Goal: Check status: Check status

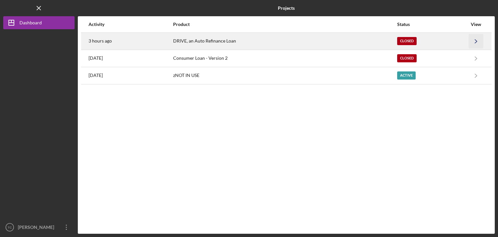
click at [476, 41] on polyline "button" at bounding box center [476, 41] width 2 height 4
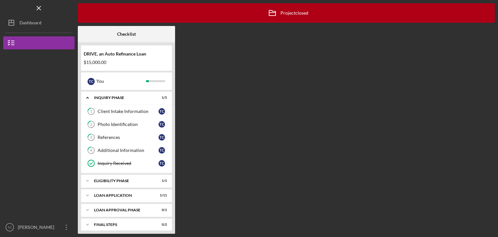
drag, startPoint x: 75, startPoint y: 143, endPoint x: 76, endPoint y: 185, distance: 41.8
click at [76, 185] on nav "Logo-Reversed Created with Sketch. Icon/Menu Close Icon/Dashboard Dashboard DRI…" at bounding box center [40, 116] width 75 height 233
click at [132, 175] on div "Icon/Expander Eligibility Phase 1 / 1" at bounding box center [126, 180] width 91 height 13
click at [124, 208] on div "Icon/Expander Loan Application 1 / 11" at bounding box center [126, 211] width 91 height 13
drag, startPoint x: 173, startPoint y: 157, endPoint x: 174, endPoint y: 208, distance: 51.8
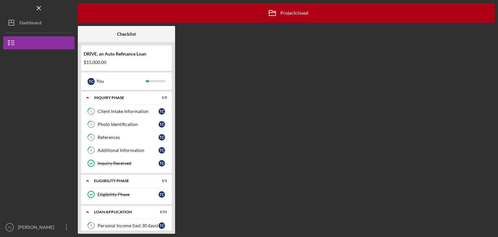
click at [174, 208] on div "DRIVE, an Auto Refinance Loan $15,000.00 T C You Icon/Expander Inquiry Phase 1 …" at bounding box center [126, 137] width 97 height 191
click at [117, 162] on div "Inquiry Received" at bounding box center [128, 162] width 61 height 5
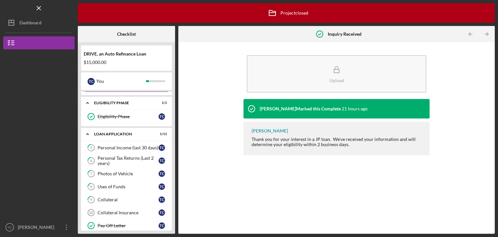
scroll to position [91, 0]
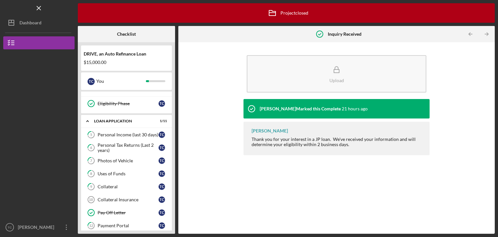
click at [117, 162] on link "7 Photos of Vehicle T C" at bounding box center [126, 160] width 84 height 13
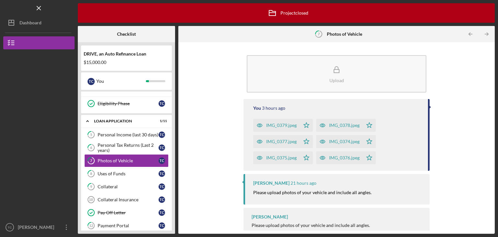
click at [290, 124] on div "IMG_0379.jpeg" at bounding box center [281, 124] width 30 height 5
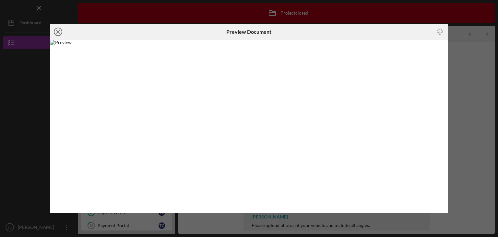
click at [60, 32] on icon "Icon/Close" at bounding box center [58, 32] width 16 height 16
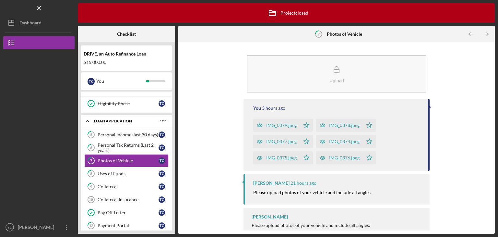
click at [339, 122] on div "IMG_0378.jpeg" at bounding box center [344, 124] width 30 height 5
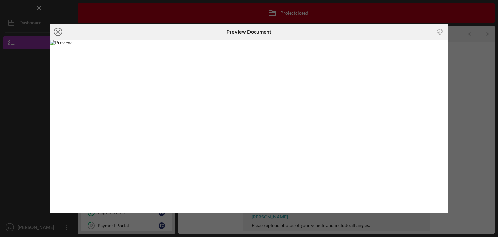
click at [54, 31] on icon "Icon/Close" at bounding box center [58, 32] width 16 height 16
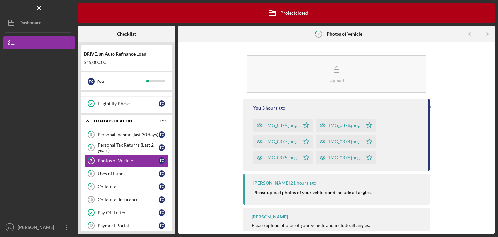
click at [291, 157] on div "IMG_0375.jpeg" at bounding box center [281, 157] width 30 height 5
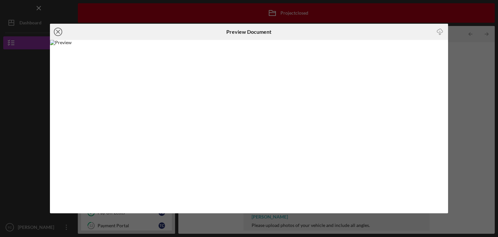
click at [59, 33] on line at bounding box center [57, 31] width 3 height 3
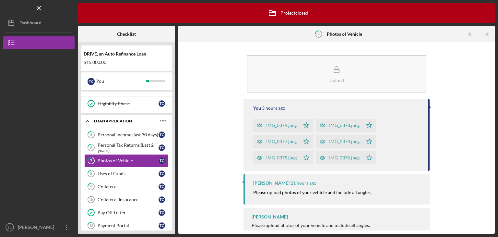
click at [342, 155] on div "IMG_0376.jpeg" at bounding box center [344, 157] width 30 height 5
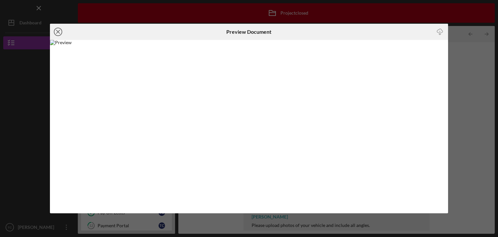
click at [57, 32] on line at bounding box center [57, 31] width 3 height 3
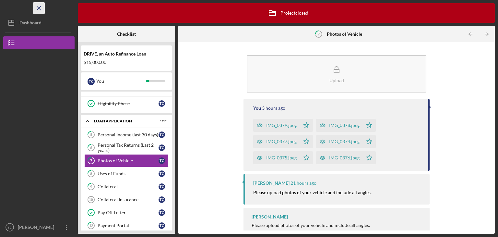
click at [39, 7] on icon "Icon/Menu Close" at bounding box center [39, 8] width 15 height 15
